Goal: Information Seeking & Learning: Learn about a topic

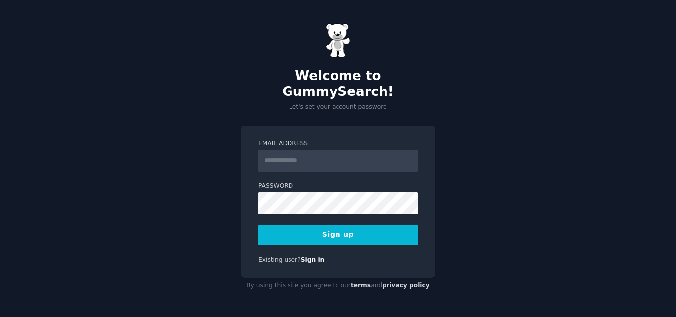
click at [320, 152] on input "Email Address" at bounding box center [338, 161] width 159 height 22
type input "**********"
click at [368, 233] on button "Sign up" at bounding box center [338, 235] width 159 height 21
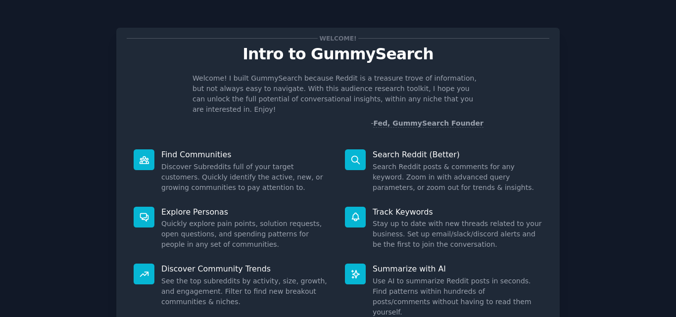
scroll to position [70, 0]
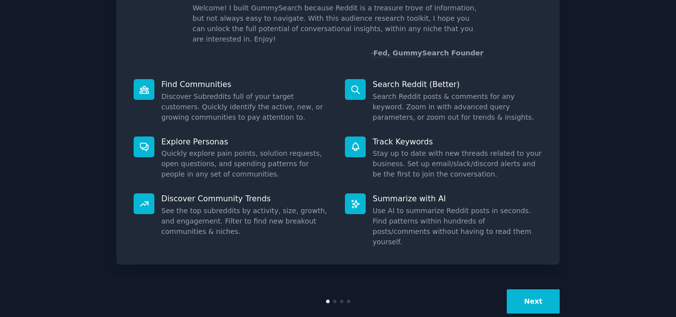
click at [519, 290] on button "Next" at bounding box center [533, 302] width 53 height 24
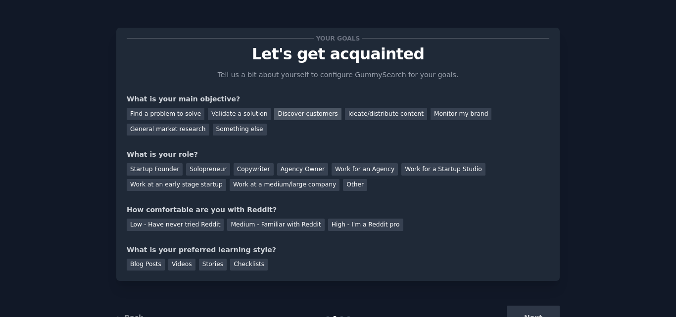
click at [296, 114] on div "Discover customers" at bounding box center [307, 114] width 67 height 12
click at [237, 106] on div "Find a problem to solve Validate a solution Discover customers Ideate/distribut…" at bounding box center [338, 119] width 423 height 31
click at [232, 112] on div "Validate a solution" at bounding box center [239, 114] width 63 height 12
click at [183, 107] on div "Find a problem to solve Validate a solution Discover customers Ideate/distribut…" at bounding box center [338, 119] width 423 height 31
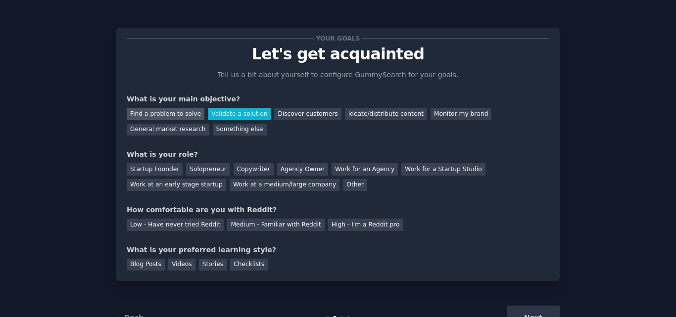
click at [174, 111] on div "Find a problem to solve" at bounding box center [166, 114] width 78 height 12
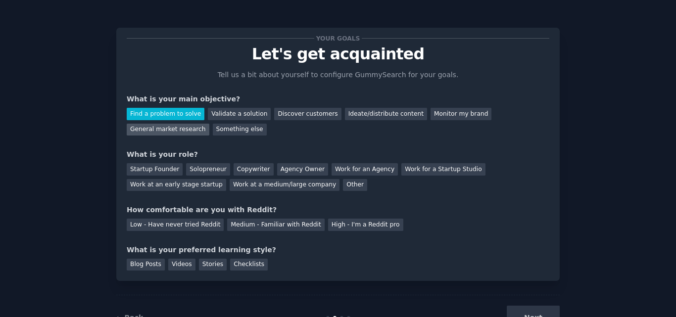
click at [209, 124] on div "General market research" at bounding box center [168, 130] width 83 height 12
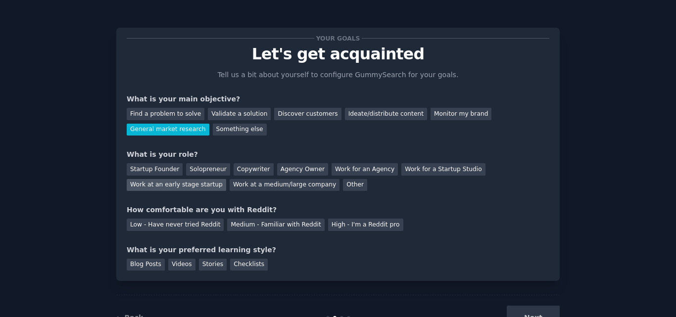
click at [226, 179] on div "Work at an early stage startup" at bounding box center [177, 185] width 100 height 12
click at [169, 172] on div "Startup Founder" at bounding box center [155, 169] width 56 height 12
click at [343, 190] on div "Other" at bounding box center [355, 185] width 24 height 12
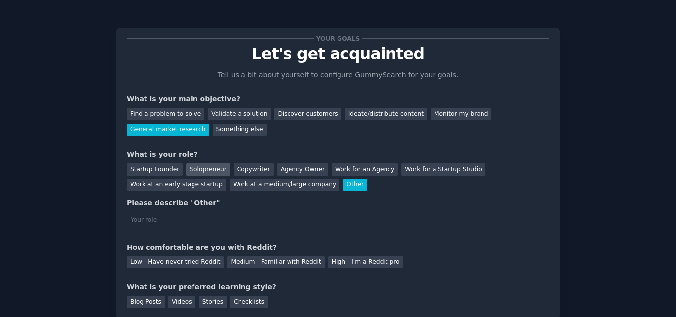
click at [214, 174] on div "Solopreneur" at bounding box center [208, 169] width 44 height 12
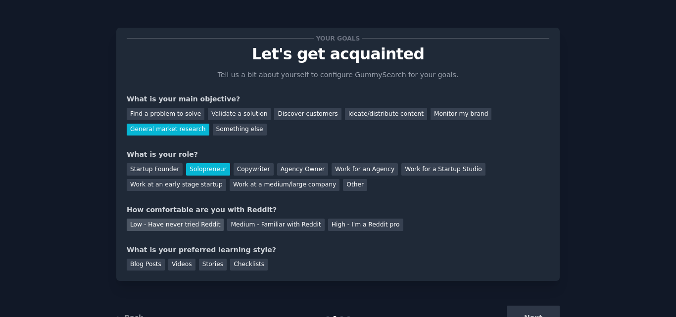
click at [199, 226] on div "Low - Have never tried Reddit" at bounding box center [175, 225] width 97 height 12
click at [144, 260] on div "Blog Posts" at bounding box center [146, 265] width 38 height 12
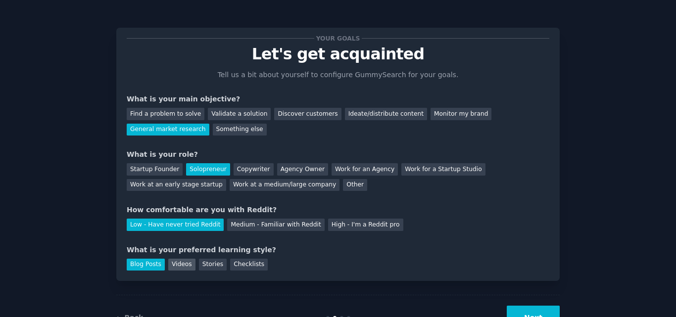
click at [172, 264] on div "Videos" at bounding box center [181, 265] width 27 height 12
click at [201, 264] on div "Stories" at bounding box center [213, 265] width 28 height 12
click at [230, 264] on div "Checklists" at bounding box center [249, 265] width 38 height 12
click at [141, 269] on div "Blog Posts" at bounding box center [146, 265] width 38 height 12
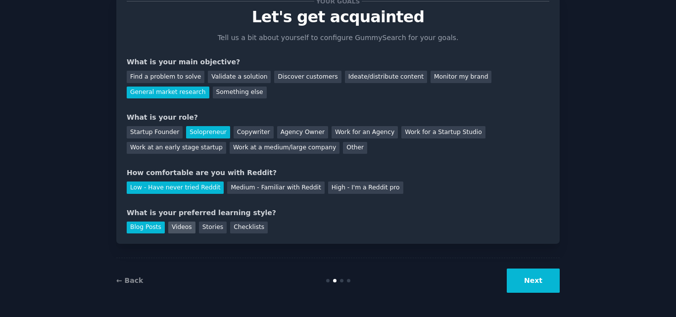
click at [181, 227] on div "Videos" at bounding box center [181, 228] width 27 height 12
click at [537, 287] on button "Next" at bounding box center [533, 281] width 53 height 24
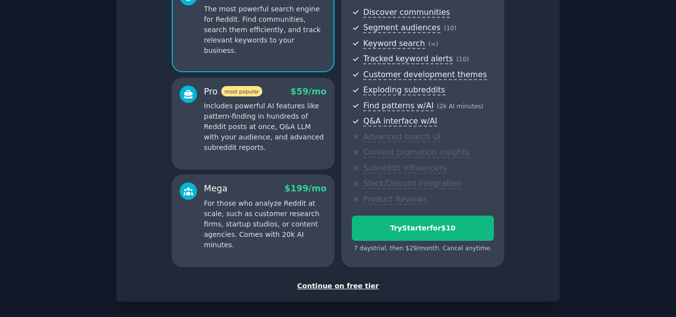
scroll to position [109, 0]
click at [313, 289] on div "Continue on free tier" at bounding box center [338, 286] width 423 height 10
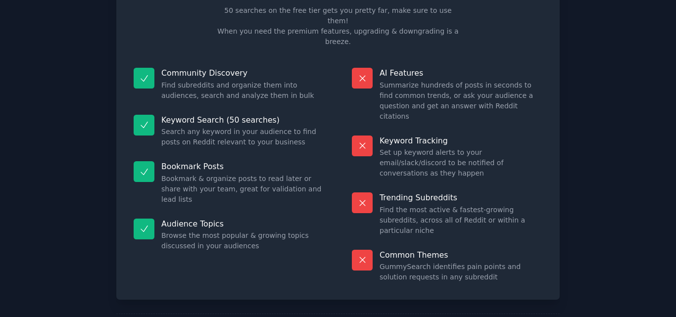
scroll to position [68, 0]
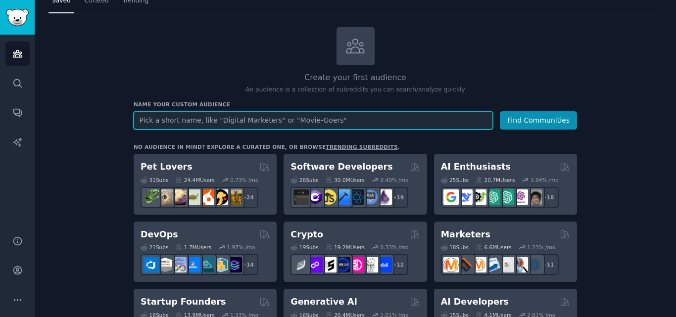
scroll to position [33, 0]
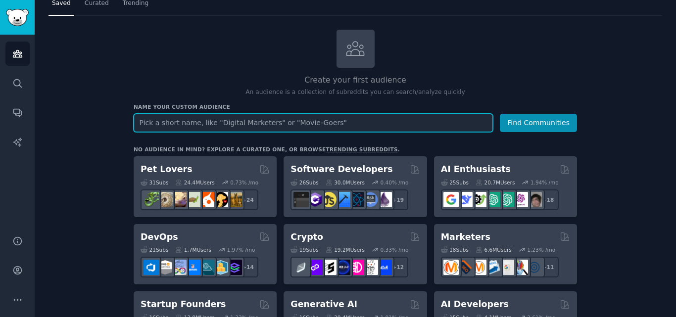
click at [274, 127] on input "text" at bounding box center [314, 123] width 360 height 18
type input "mobile app"
click at [500, 114] on button "Find Communities" at bounding box center [538, 123] width 77 height 18
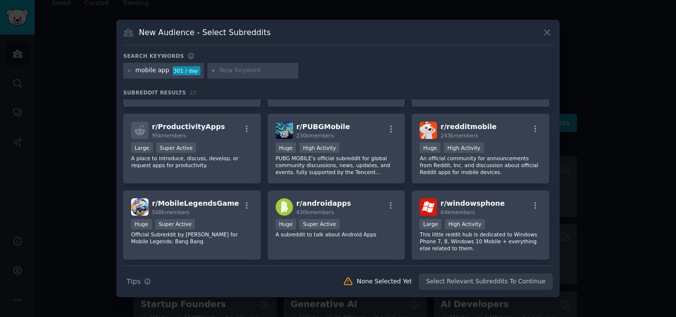
scroll to position [61, 0]
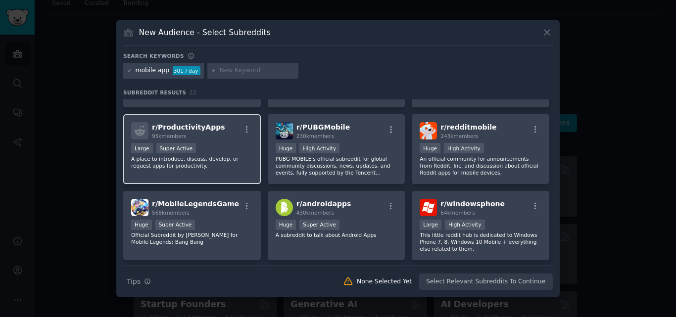
click at [191, 122] on div "r/ ProductivityApps 95k members 10,000 - 100,000 members Large Super Active A p…" at bounding box center [192, 149] width 138 height 70
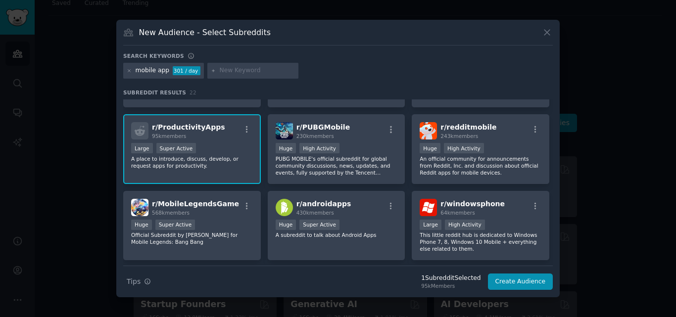
click at [191, 122] on div "r/ ProductivityApps 95k members 10,000 - 100,000 members Large Super Active A p…" at bounding box center [192, 149] width 138 height 70
click at [207, 130] on span "r/ ProductivityApps" at bounding box center [188, 127] width 73 height 8
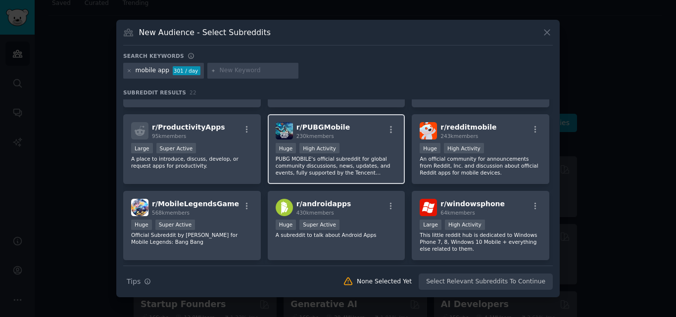
scroll to position [0, 0]
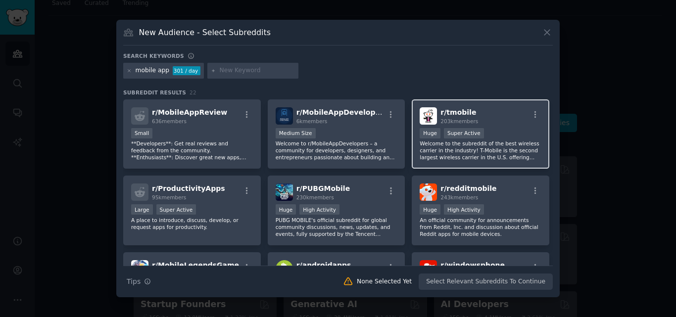
click at [473, 106] on div "r/ tmobile 203k members 100,000 - 1,000,000 members Huge Super Active Welcome t…" at bounding box center [481, 135] width 138 height 70
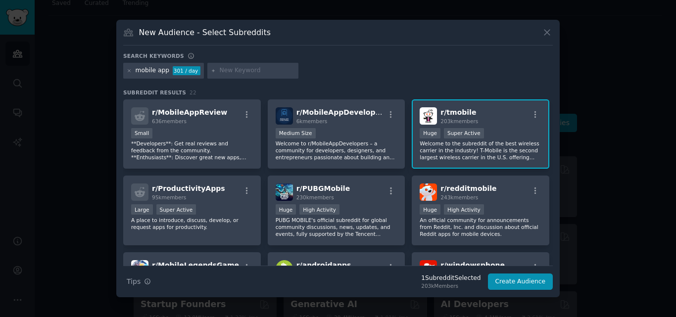
click at [201, 247] on div "r/ MobileAppReview 636 members Small **Developers**: Get real reviews and feedb…" at bounding box center [338, 249] width 430 height 299
click at [211, 223] on p "A place to introduce, discuss, develop, or request apps for productivity." at bounding box center [192, 224] width 122 height 14
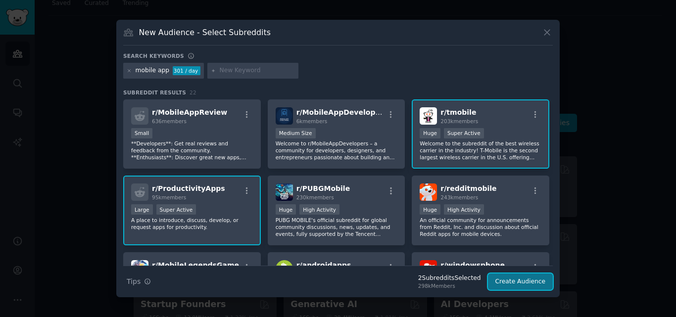
click at [518, 286] on button "Create Audience" at bounding box center [520, 282] width 65 height 17
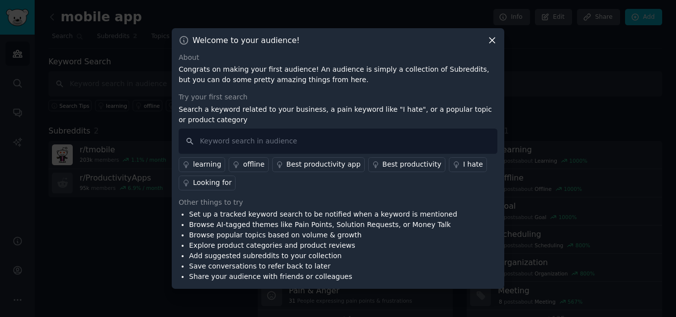
click at [491, 41] on icon at bounding box center [492, 40] width 10 height 10
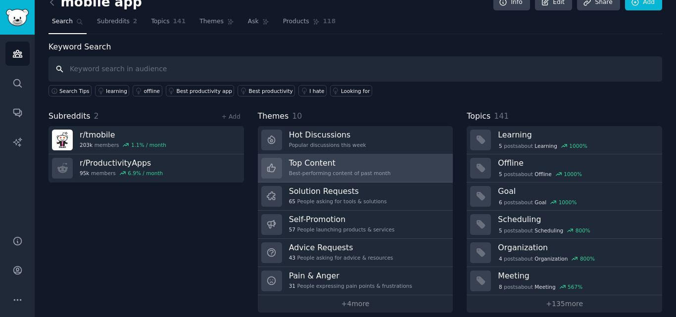
scroll to position [24, 0]
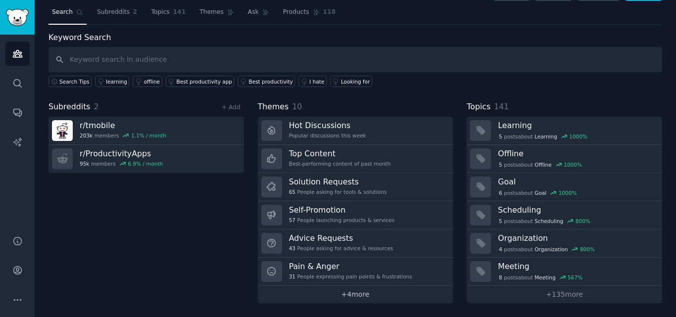
click at [369, 295] on link "+ 4 more" at bounding box center [356, 294] width 196 height 17
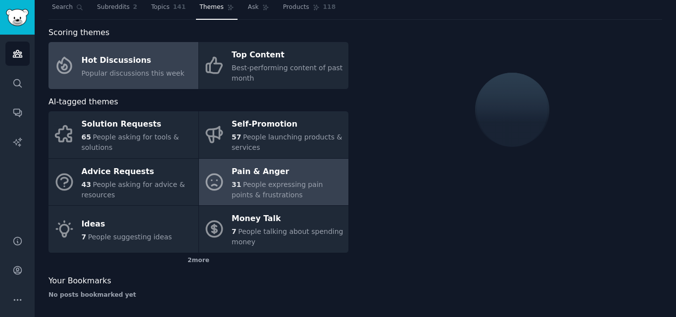
scroll to position [32, 0]
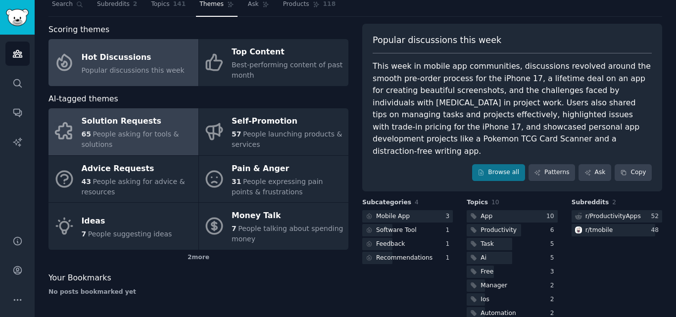
click at [152, 141] on div "65 People asking for tools & solutions" at bounding box center [138, 139] width 112 height 21
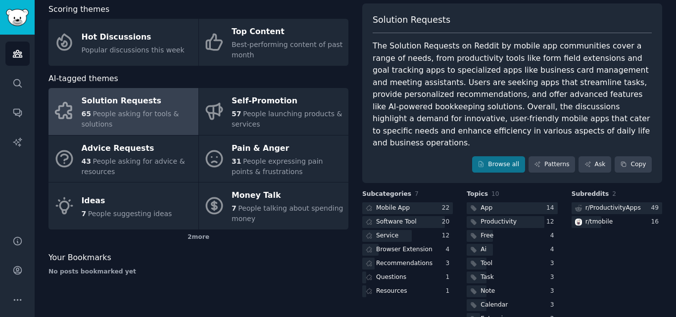
scroll to position [78, 0]
